Goal: Task Accomplishment & Management: Complete application form

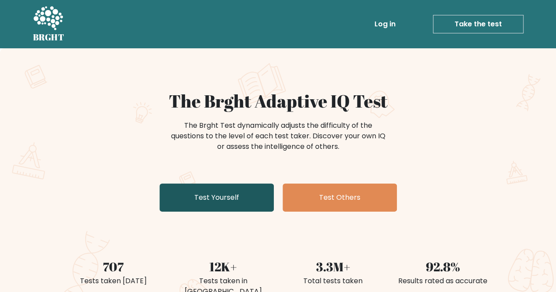
click at [218, 201] on link "Test Yourself" at bounding box center [217, 198] width 114 height 28
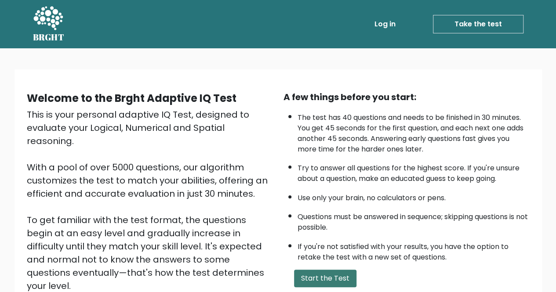
click at [315, 277] on button "Start the Test" at bounding box center [325, 279] width 62 height 18
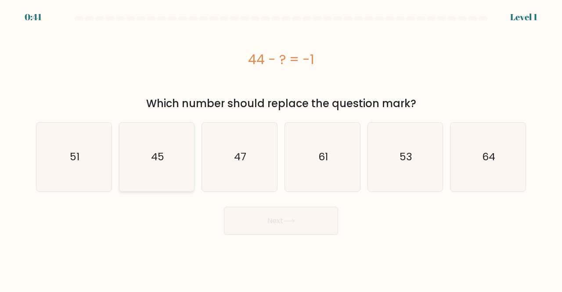
click at [161, 157] on text "45" at bounding box center [157, 157] width 13 height 15
click at [281, 149] on input "b. 45" at bounding box center [281, 147] width 0 height 2
radio input "true"
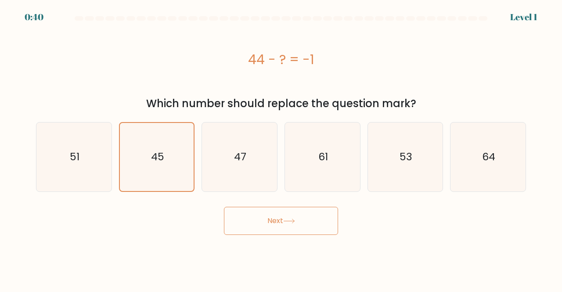
click at [290, 231] on button "Next" at bounding box center [281, 221] width 114 height 28
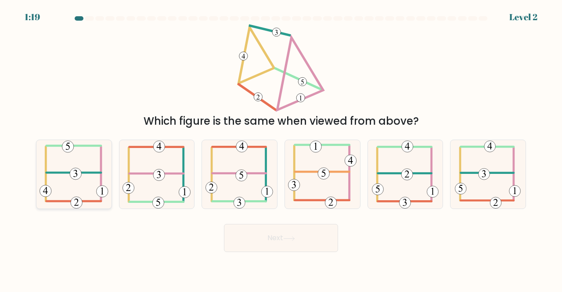
click at [72, 187] on icon at bounding box center [74, 174] width 69 height 69
click at [281, 149] on input "a." at bounding box center [281, 147] width 0 height 2
radio input "true"
click at [253, 233] on button "Next" at bounding box center [281, 238] width 114 height 28
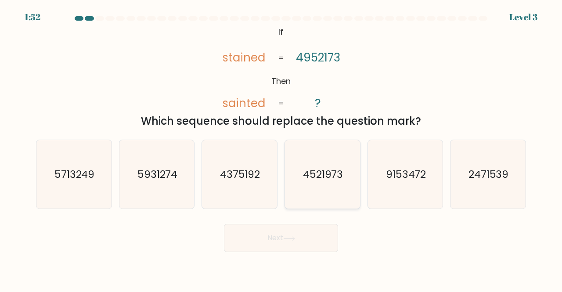
click at [315, 179] on text "4521973" at bounding box center [323, 174] width 40 height 15
click at [282, 149] on input "d. 4521973" at bounding box center [281, 147] width 0 height 2
radio input "true"
click at [301, 234] on button "Next" at bounding box center [281, 238] width 114 height 28
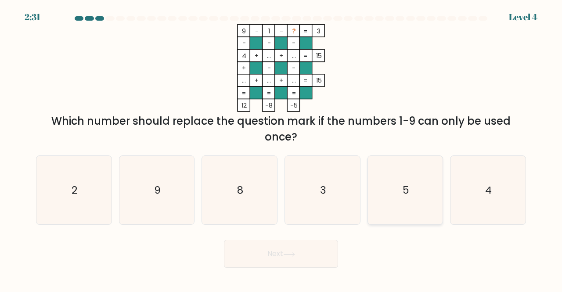
click at [408, 179] on icon "5" at bounding box center [405, 190] width 69 height 69
click at [282, 149] on input "e. 5" at bounding box center [281, 147] width 0 height 2
radio input "true"
click at [289, 268] on body "2:30 Level 4" at bounding box center [281, 146] width 562 height 292
click at [285, 259] on button "Next" at bounding box center [281, 254] width 114 height 28
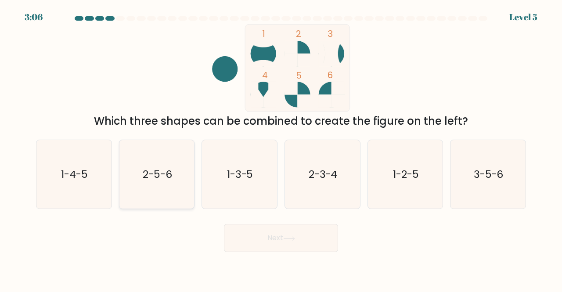
click at [168, 185] on icon "2-5-6" at bounding box center [157, 174] width 69 height 69
click at [281, 149] on input "b. 2-5-6" at bounding box center [281, 147] width 0 height 2
radio input "true"
click at [262, 238] on button "Next" at bounding box center [281, 238] width 114 height 28
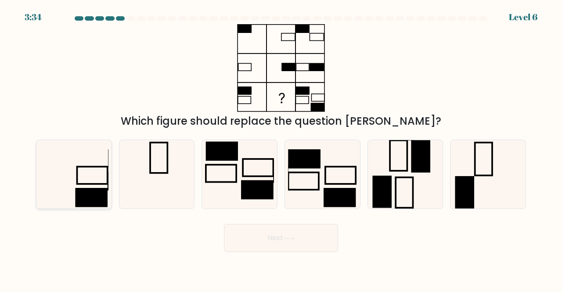
click at [100, 182] on icon at bounding box center [74, 174] width 69 height 69
click at [281, 149] on input "a." at bounding box center [281, 147] width 0 height 2
radio input "true"
click at [246, 240] on button "Next" at bounding box center [281, 238] width 114 height 28
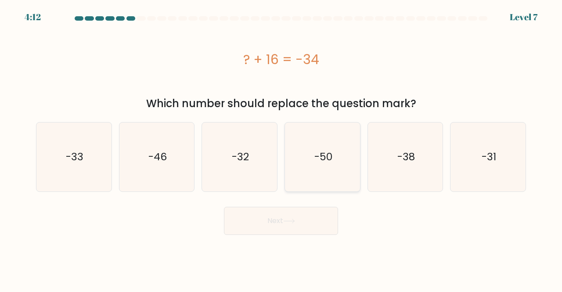
click at [337, 150] on icon "-50" at bounding box center [322, 157] width 69 height 69
click at [282, 149] on input "d. -50" at bounding box center [281, 147] width 0 height 2
radio input "true"
click at [316, 228] on button "Next" at bounding box center [281, 221] width 114 height 28
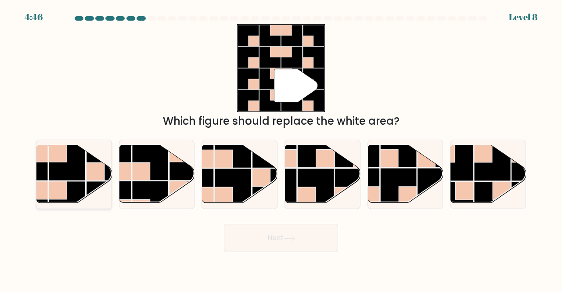
click at [79, 170] on rect at bounding box center [67, 162] width 36 height 36
click at [281, 149] on input "a." at bounding box center [281, 147] width 0 height 2
radio input "true"
click at [255, 234] on button "Next" at bounding box center [281, 238] width 114 height 28
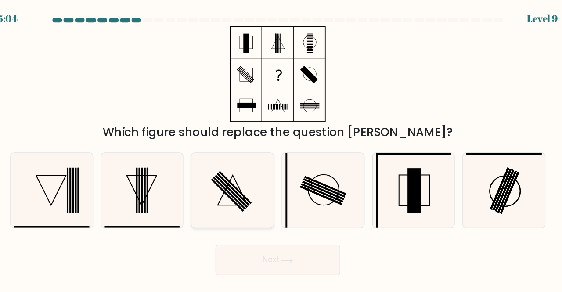
click at [255, 163] on icon at bounding box center [239, 174] width 69 height 69
click at [281, 149] on input "c." at bounding box center [281, 147] width 0 height 2
radio input "true"
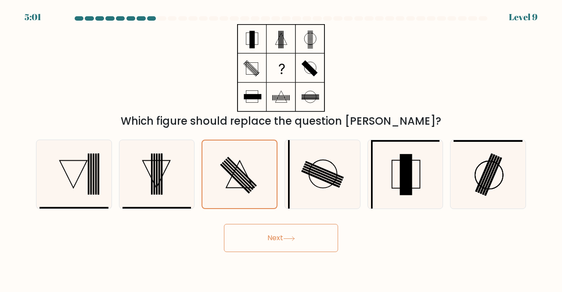
click at [263, 248] on button "Next" at bounding box center [281, 238] width 114 height 28
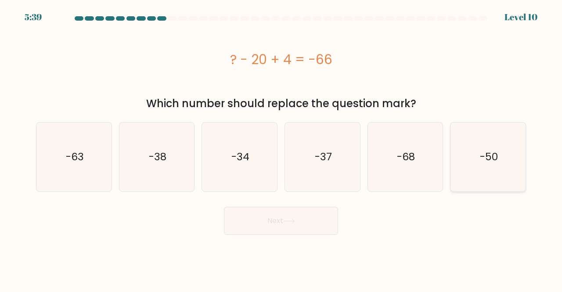
click at [493, 170] on icon "-50" at bounding box center [488, 157] width 69 height 69
click at [282, 149] on input "f. -50" at bounding box center [281, 147] width 0 height 2
radio input "true"
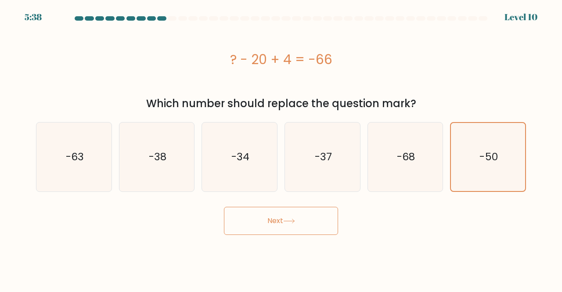
click at [286, 229] on button "Next" at bounding box center [281, 221] width 114 height 28
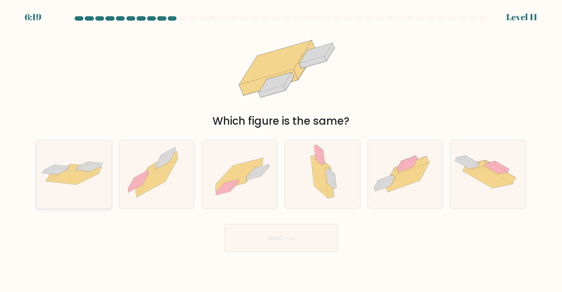
click at [56, 192] on div at bounding box center [74, 175] width 76 height 70
click at [281, 149] on input "a." at bounding box center [281, 147] width 0 height 2
radio input "true"
click at [268, 232] on button "Next" at bounding box center [281, 238] width 114 height 28
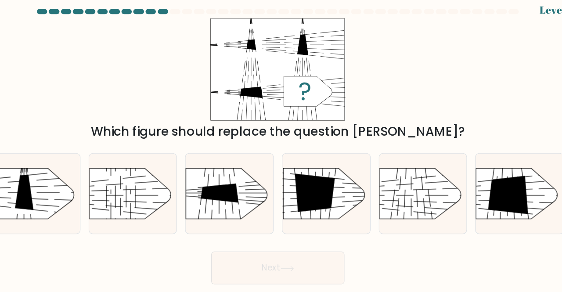
click at [480, 108] on div "Which figure should replace the question mark?" at bounding box center [281, 76] width 501 height 105
click at [480, 189] on icon at bounding box center [479, 175] width 35 height 33
click at [282, 149] on input "f." at bounding box center [281, 147] width 0 height 2
radio input "true"
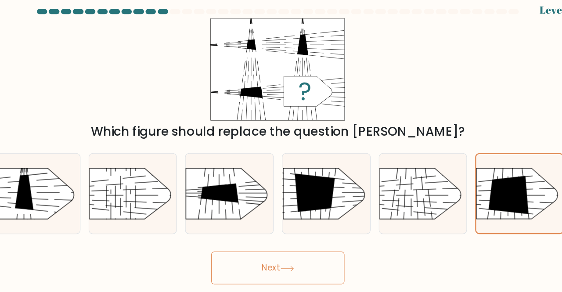
click at [319, 242] on button "Next" at bounding box center [281, 238] width 114 height 28
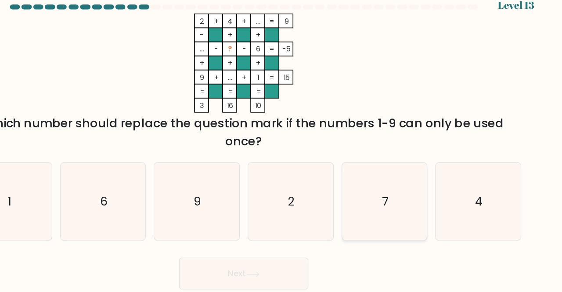
click at [394, 176] on icon "7" at bounding box center [405, 190] width 69 height 69
click at [282, 149] on input "e. 7" at bounding box center [281, 147] width 0 height 2
radio input "true"
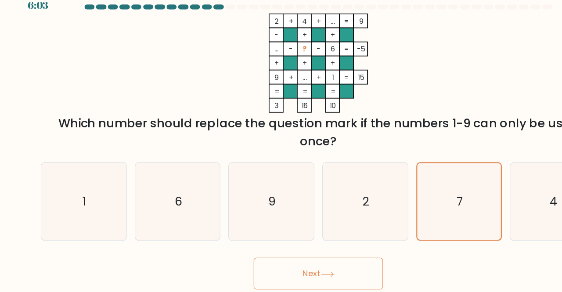
click at [306, 253] on button "Next" at bounding box center [281, 254] width 114 height 28
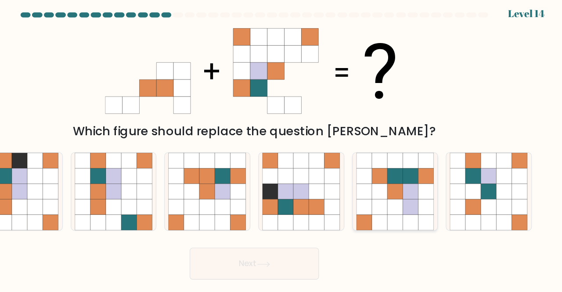
click at [424, 174] on icon at bounding box center [420, 174] width 14 height 14
click at [282, 149] on input "e." at bounding box center [281, 147] width 0 height 2
radio input "true"
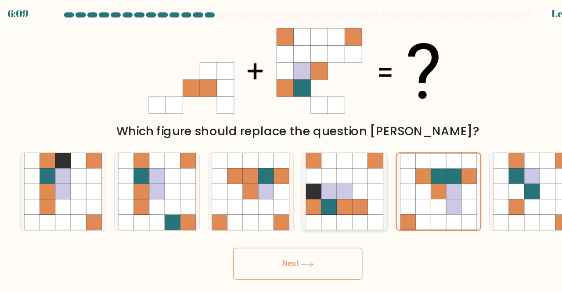
click at [249, 150] on icon at bounding box center [254, 147] width 14 height 14
click at [281, 149] on input "c." at bounding box center [281, 147] width 0 height 2
radio input "true"
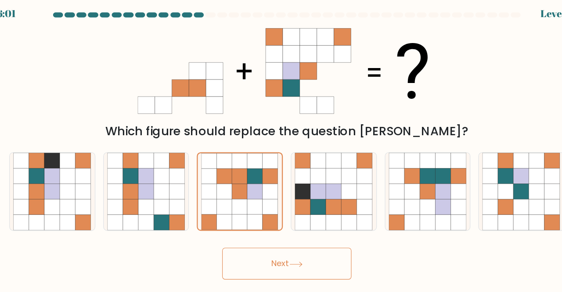
click at [294, 242] on button "Next" at bounding box center [281, 238] width 114 height 28
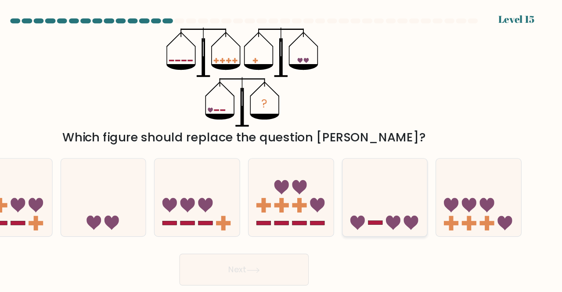
click at [409, 194] on icon at bounding box center [412, 197] width 13 height 13
click at [282, 149] on input "e." at bounding box center [281, 147] width 0 height 2
radio input "true"
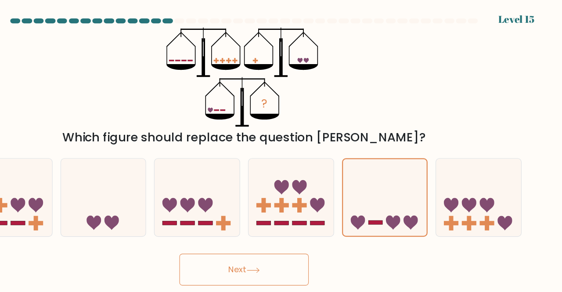
click at [316, 236] on button "Next" at bounding box center [281, 238] width 114 height 28
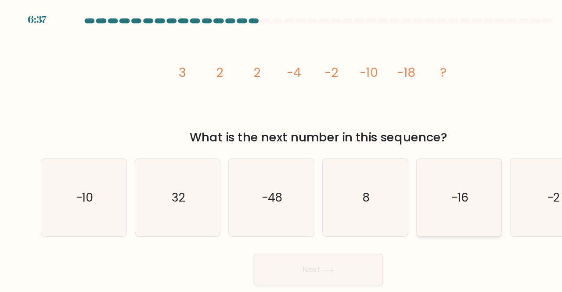
click at [395, 162] on icon "-16" at bounding box center [405, 174] width 69 height 69
click at [282, 149] on input "e. -16" at bounding box center [281, 147] width 0 height 2
radio input "true"
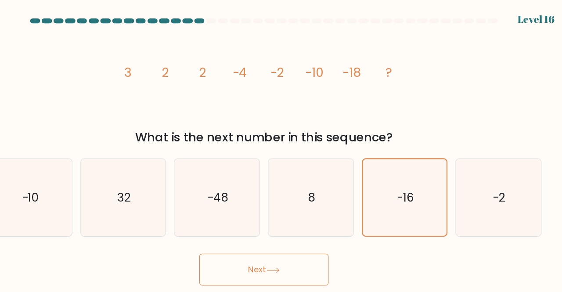
click at [297, 235] on button "Next" at bounding box center [281, 238] width 114 height 28
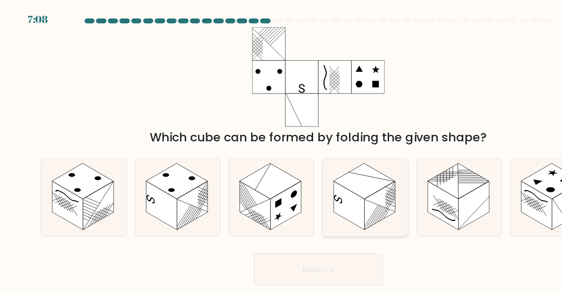
click at [328, 167] on rect at bounding box center [322, 160] width 54 height 32
click at [282, 149] on input "d." at bounding box center [281, 147] width 0 height 2
radio input "true"
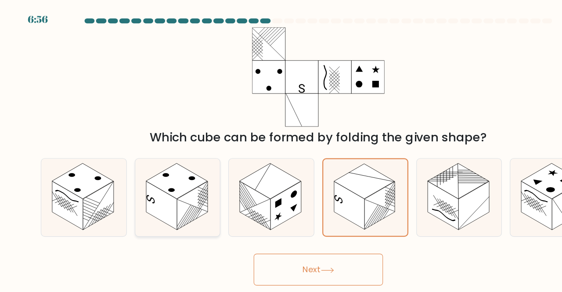
click at [144, 160] on rect at bounding box center [156, 160] width 54 height 32
click at [281, 149] on input "b." at bounding box center [281, 147] width 0 height 2
radio input "true"
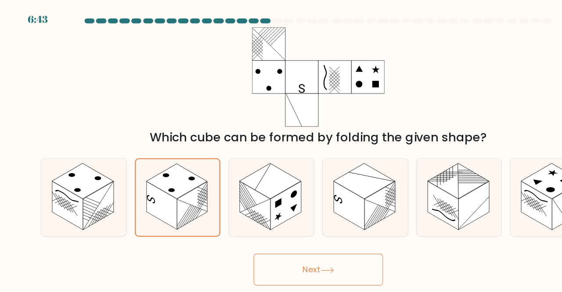
click at [268, 246] on button "Next" at bounding box center [281, 238] width 114 height 28
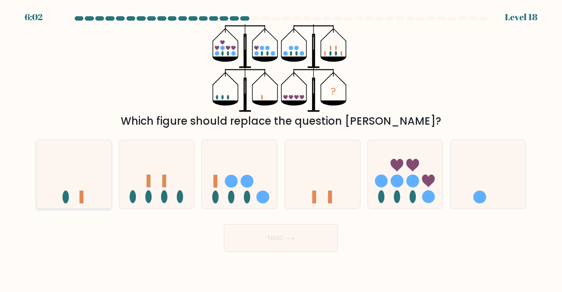
click at [95, 184] on icon at bounding box center [73, 174] width 75 height 62
click at [281, 149] on input "a." at bounding box center [281, 147] width 0 height 2
radio input "true"
click at [252, 230] on button "Next" at bounding box center [281, 238] width 114 height 28
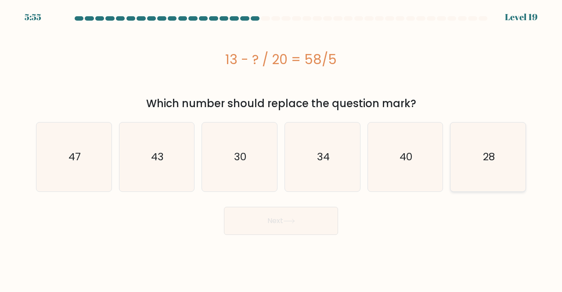
click at [498, 168] on icon "28" at bounding box center [488, 157] width 69 height 69
click at [282, 149] on input "f. 28" at bounding box center [281, 147] width 0 height 2
radio input "true"
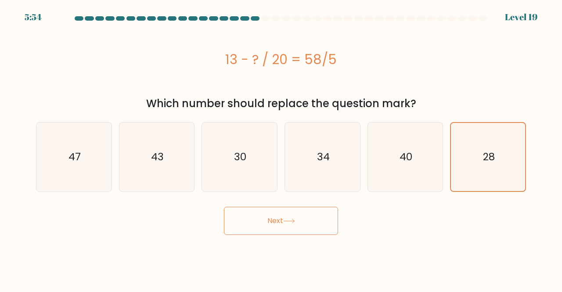
click at [319, 226] on button "Next" at bounding box center [281, 221] width 114 height 28
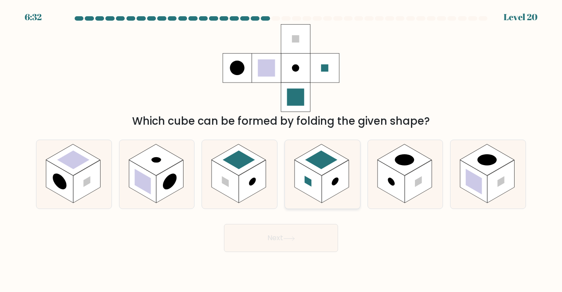
click at [317, 168] on rect at bounding box center [322, 160] width 54 height 32
click at [282, 149] on input "d." at bounding box center [281, 147] width 0 height 2
radio input "true"
click at [315, 236] on button "Next" at bounding box center [281, 238] width 114 height 28
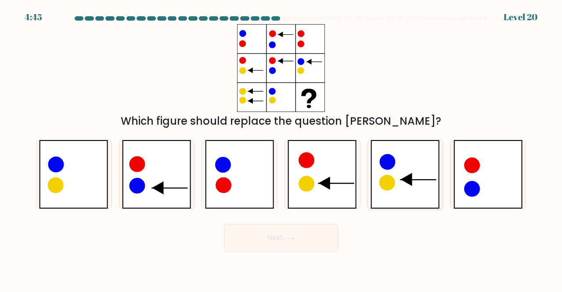
click at [408, 195] on icon at bounding box center [405, 174] width 69 height 69
click at [282, 149] on input "e." at bounding box center [281, 147] width 0 height 2
radio input "true"
click at [309, 235] on button "Next" at bounding box center [281, 238] width 114 height 28
